Goal: Information Seeking & Learning: Learn about a topic

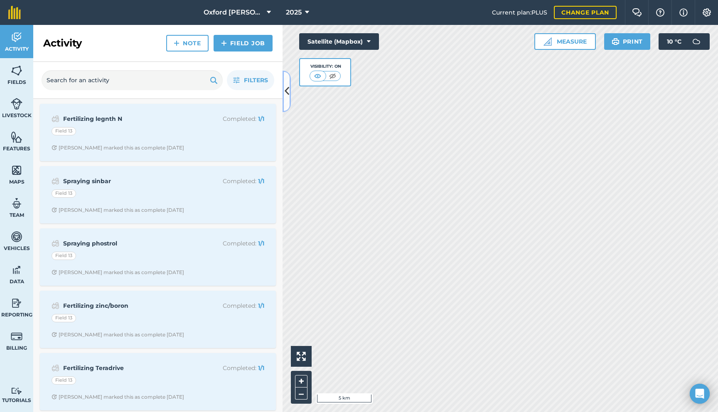
click at [288, 93] on icon at bounding box center [287, 91] width 5 height 15
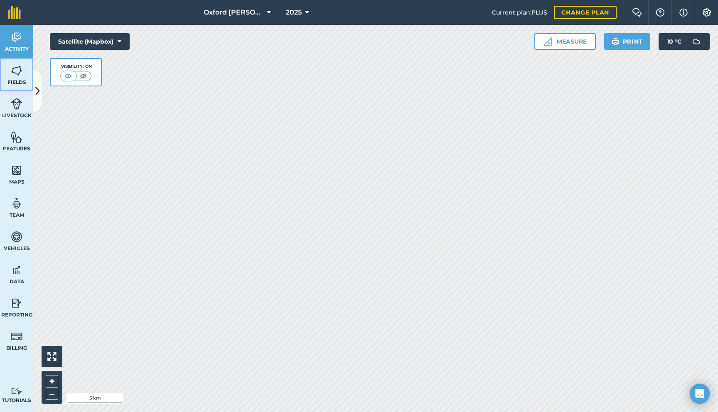
click at [18, 72] on img at bounding box center [17, 70] width 12 height 12
click at [38, 90] on icon at bounding box center [37, 91] width 5 height 15
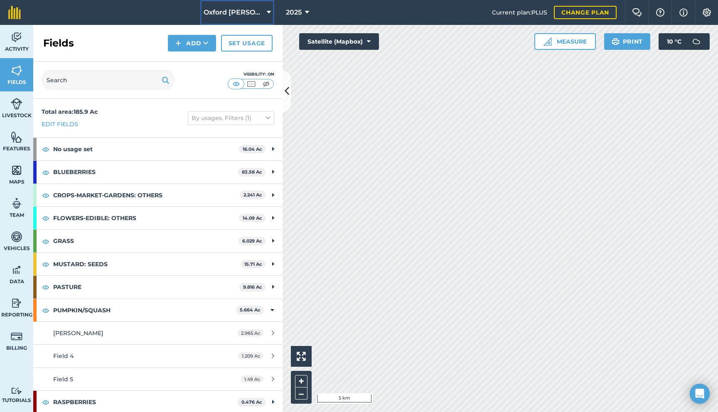
click at [250, 16] on span "Oxford [PERSON_NAME] Farm" at bounding box center [234, 12] width 60 height 10
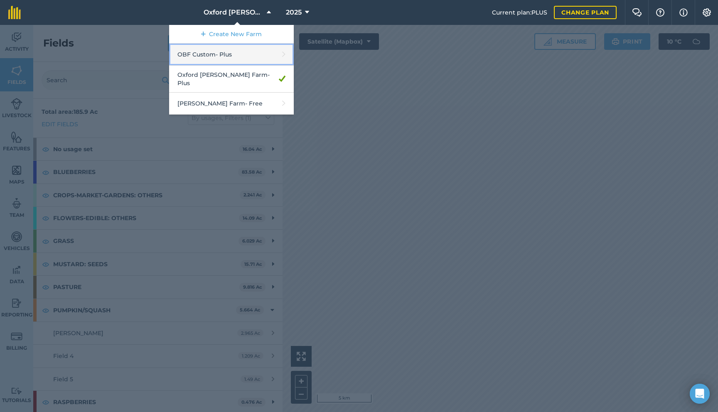
click at [241, 60] on link "OBF Custom - Plus" at bounding box center [231, 55] width 125 height 22
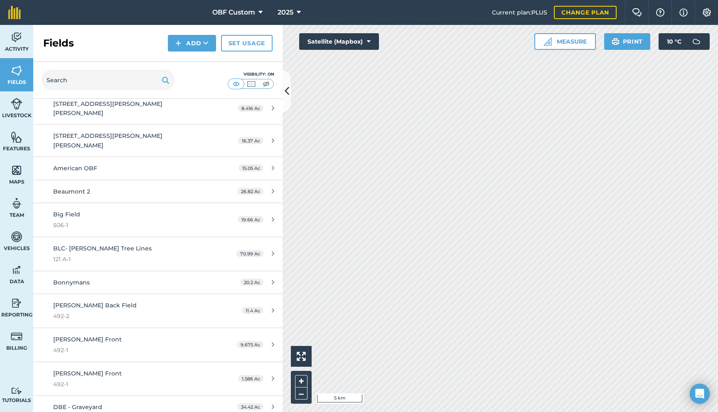
scroll to position [377, 0]
click at [205, 188] on div "Beaumont 2" at bounding box center [131, 192] width 156 height 9
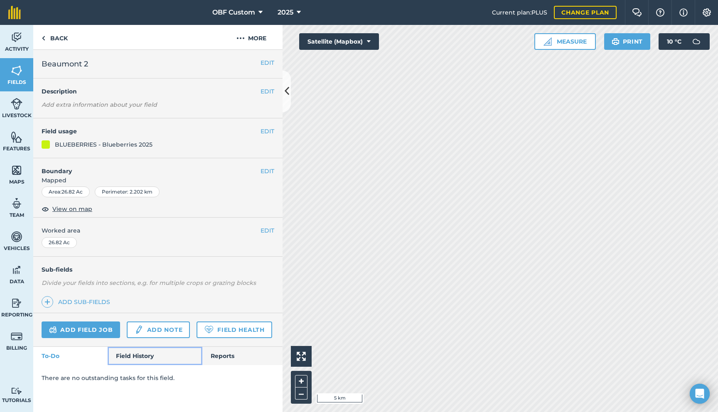
click at [151, 357] on link "Field History" at bounding box center [155, 356] width 94 height 18
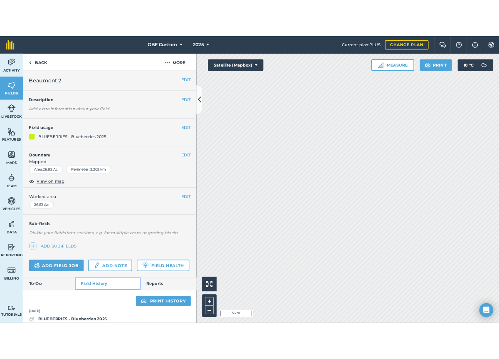
scroll to position [8, 0]
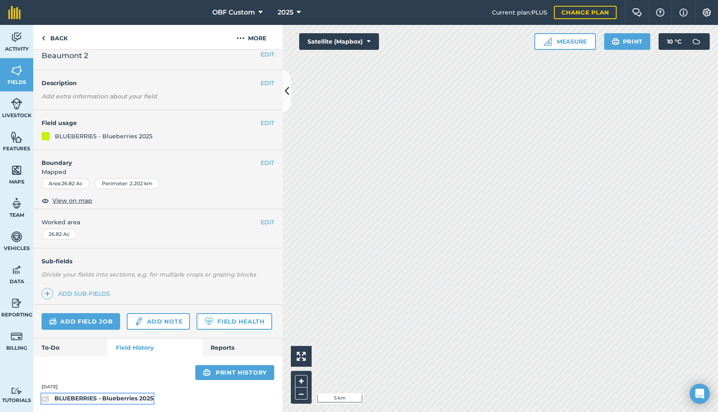
click at [116, 358] on strong "BLUEBERRIES - Blueberries 2025" at bounding box center [103, 398] width 99 height 7
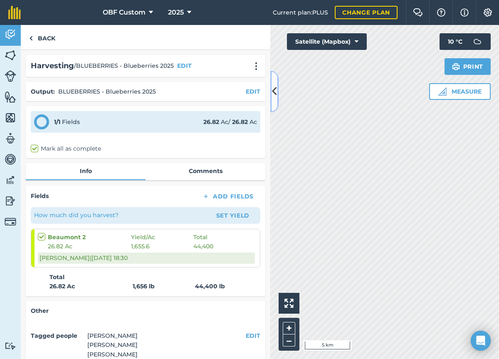
click at [275, 89] on icon at bounding box center [274, 91] width 5 height 15
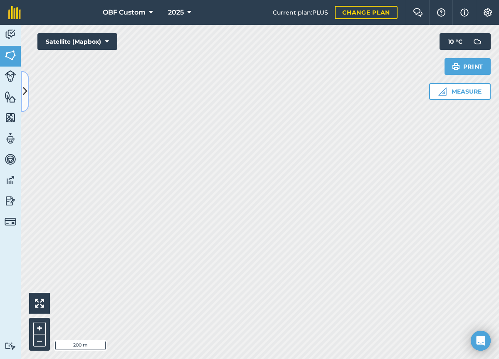
click at [25, 88] on icon at bounding box center [25, 91] width 5 height 15
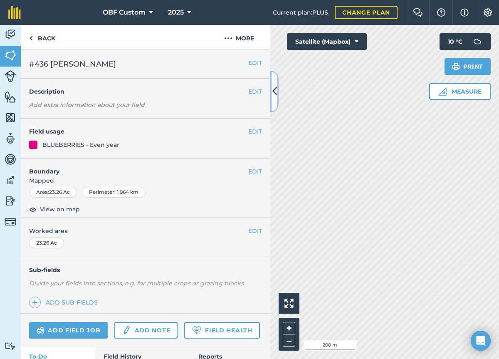
scroll to position [32, 0]
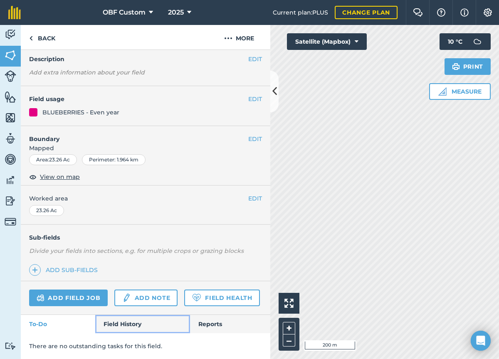
click at [126, 329] on link "Field History" at bounding box center [142, 324] width 94 height 18
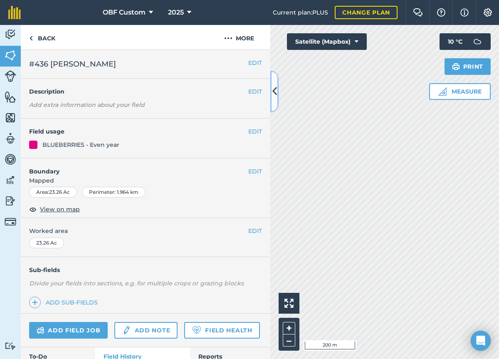
click at [277, 98] on button at bounding box center [274, 92] width 8 height 42
